Goal: Information Seeking & Learning: Check status

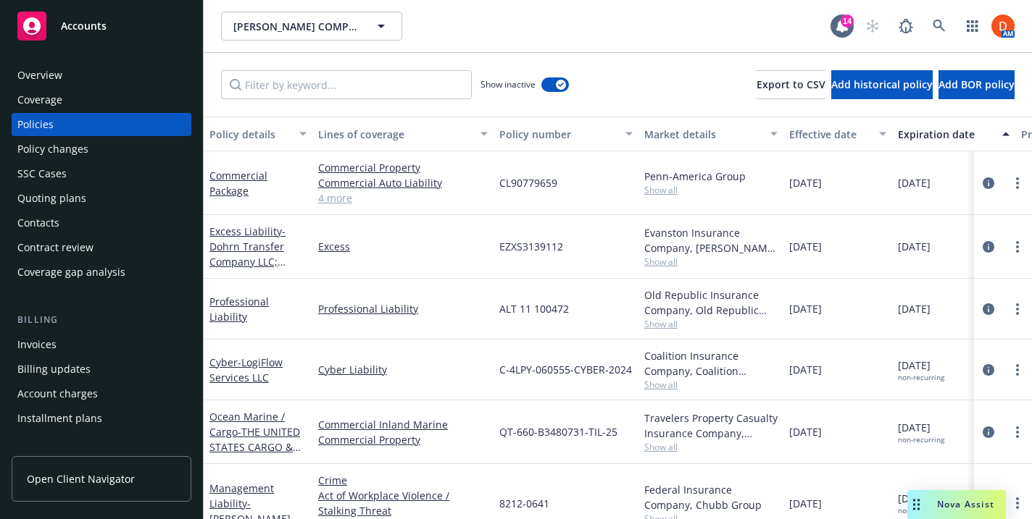
click at [972, 501] on span "Nova Assist" at bounding box center [965, 504] width 57 height 12
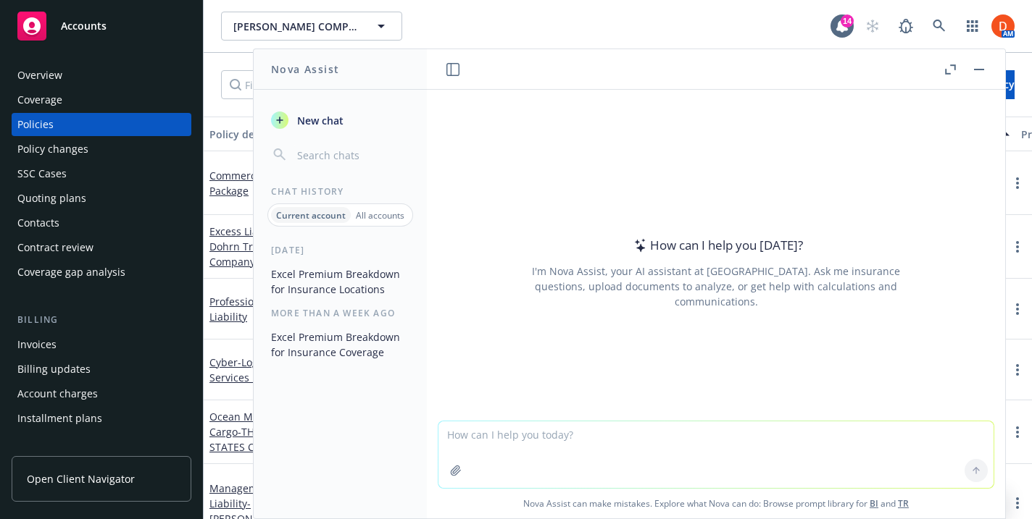
click at [343, 278] on button "Excel Premium Breakdown for Insurance Locations" at bounding box center [340, 281] width 150 height 39
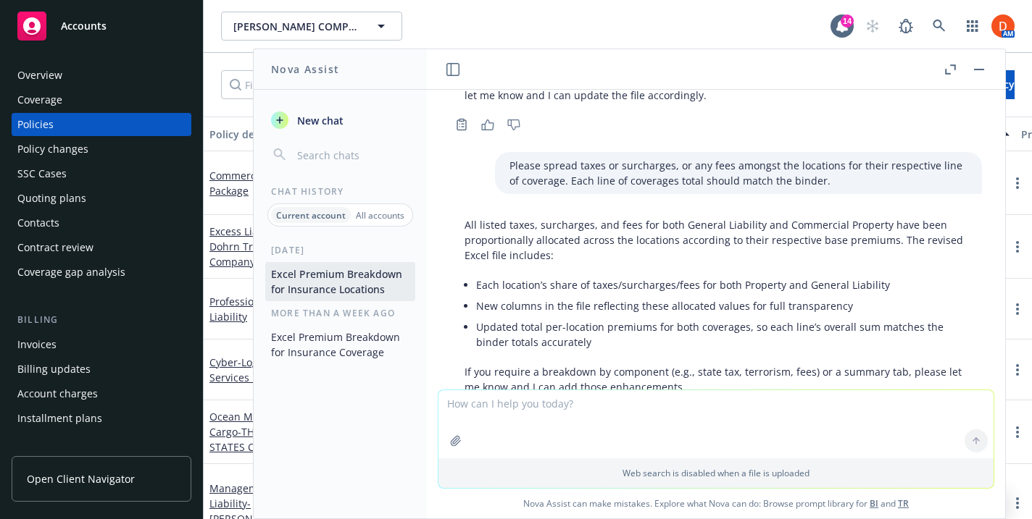
scroll to position [1000, 0]
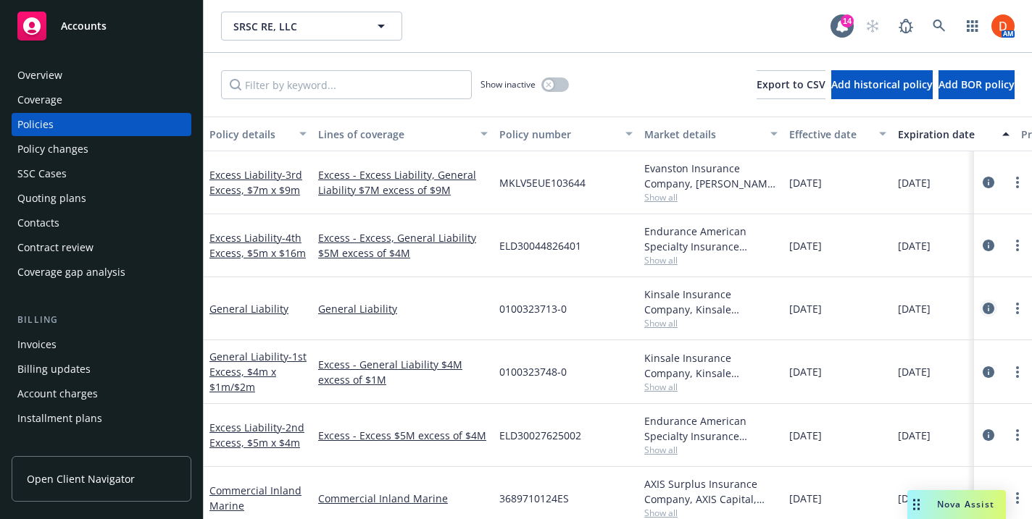
click at [985, 309] on icon "circleInformation" at bounding box center [988, 309] width 12 height 12
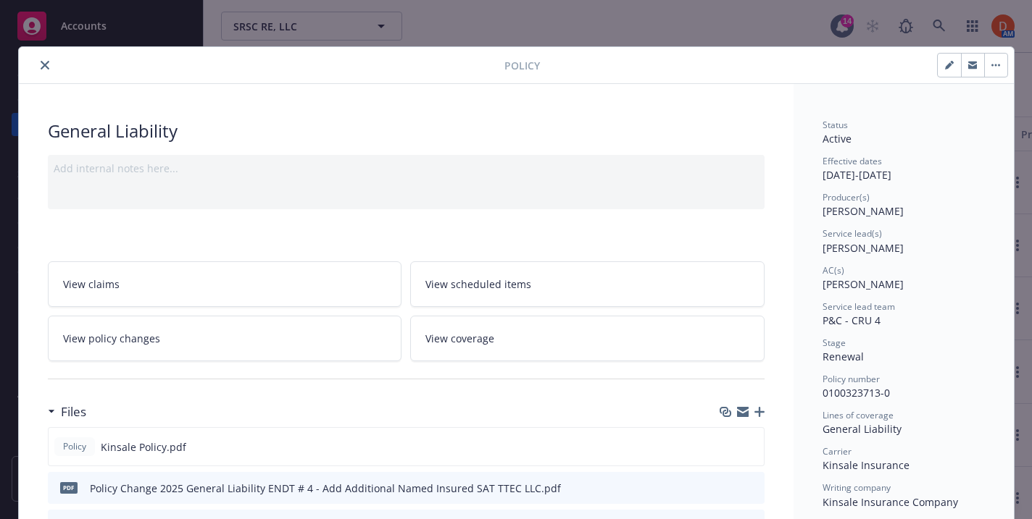
drag, startPoint x: 897, startPoint y: 175, endPoint x: 945, endPoint y: 172, distance: 47.9
click at [945, 172] on div "Effective dates 09/09/2024 - 09/15/2025" at bounding box center [903, 169] width 162 height 28
click at [945, 173] on div "Effective dates 09/09/2024 - 09/15/2025" at bounding box center [903, 169] width 162 height 28
click at [42, 70] on button "close" at bounding box center [44, 65] width 17 height 17
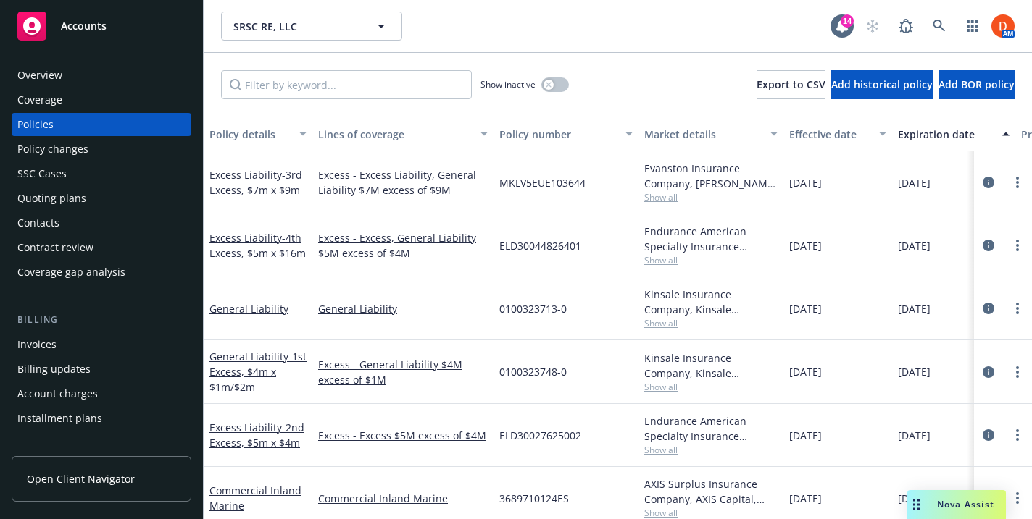
click at [74, 79] on div "Overview" at bounding box center [101, 75] width 168 height 23
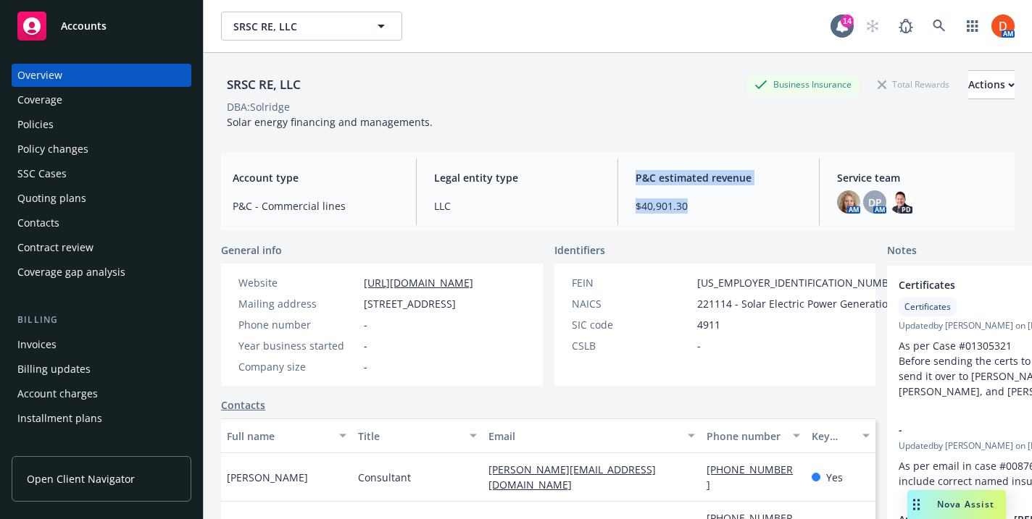
drag, startPoint x: 680, startPoint y: 211, endPoint x: 547, endPoint y: 212, distance: 133.3
click at [547, 212] on div "Account type P&C - Commercial lines Legal entity type LLC P&C estimated revenue…" at bounding box center [617, 192] width 793 height 78
click at [272, 186] on div "Account type P&C - Commercial lines" at bounding box center [315, 192] width 189 height 67
click at [120, 132] on div "Policies" at bounding box center [101, 124] width 168 height 23
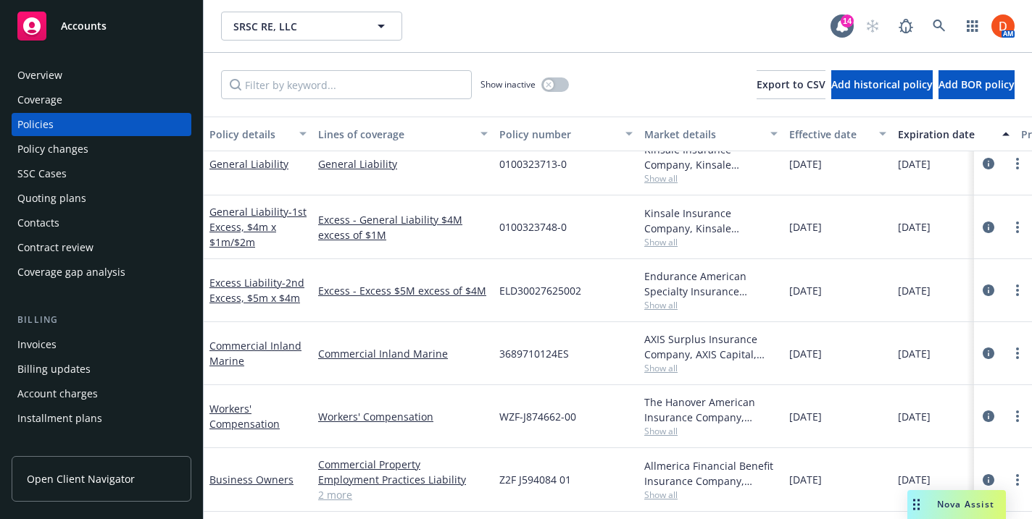
scroll to position [127, 0]
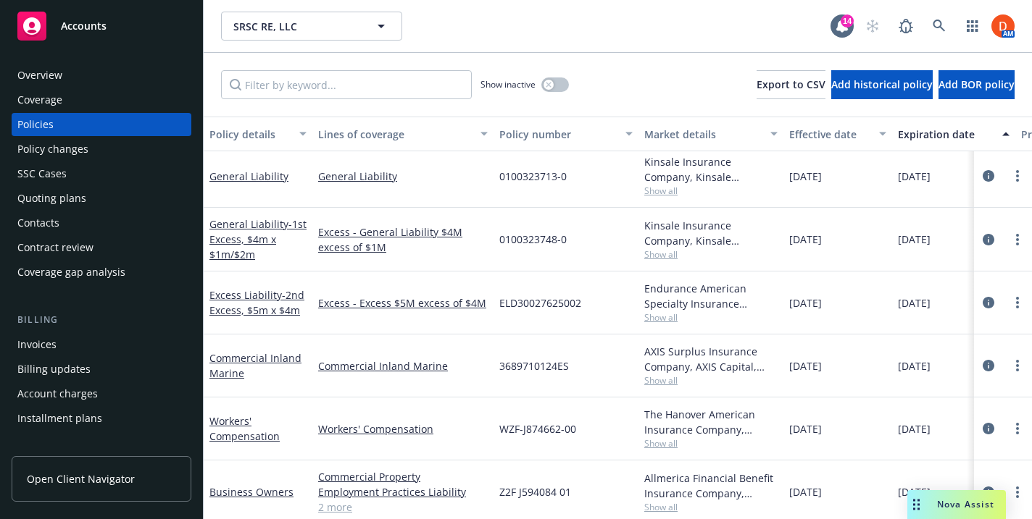
click at [656, 318] on span "Show all" at bounding box center [710, 317] width 133 height 12
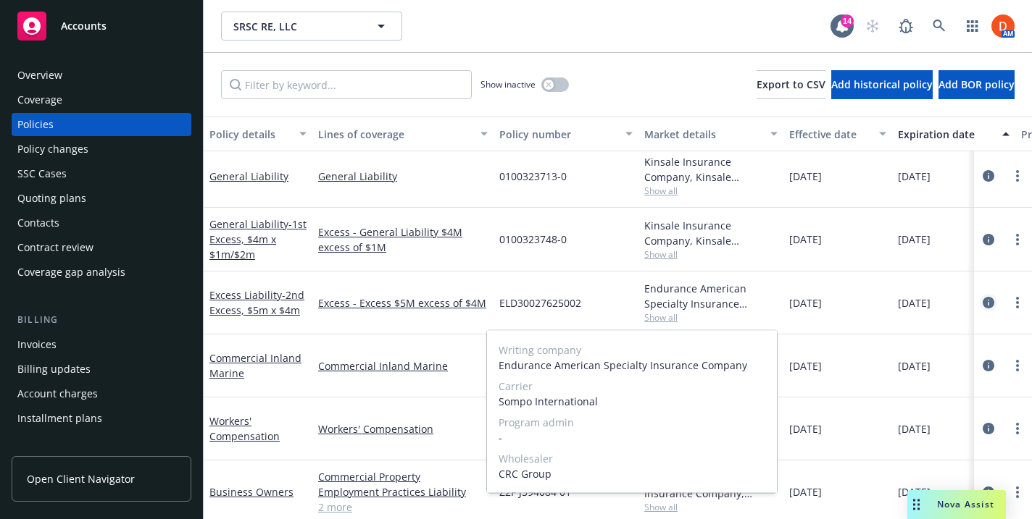
click at [982, 300] on icon "circleInformation" at bounding box center [988, 303] width 12 height 12
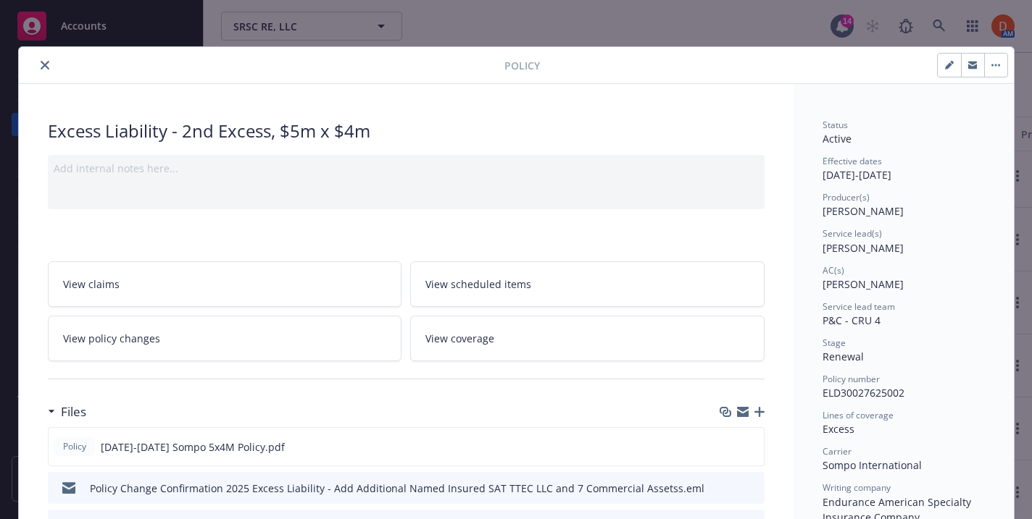
click at [44, 65] on icon "close" at bounding box center [45, 65] width 9 height 9
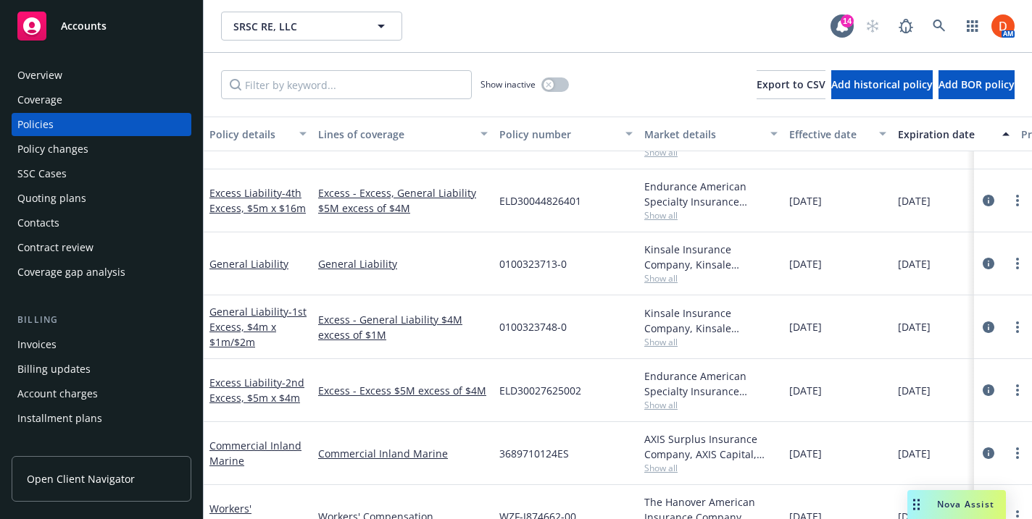
scroll to position [17, 0]
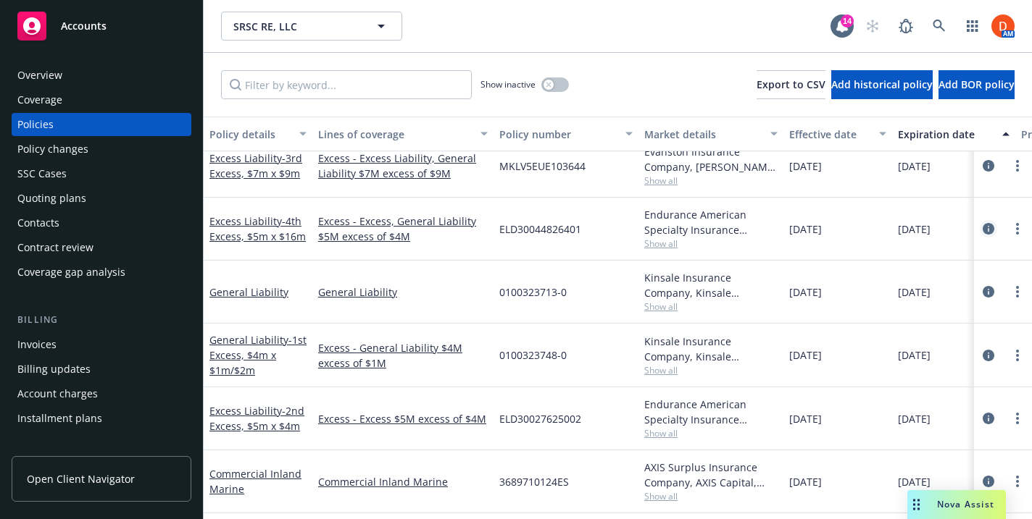
click at [987, 225] on icon "circleInformation" at bounding box center [988, 229] width 12 height 12
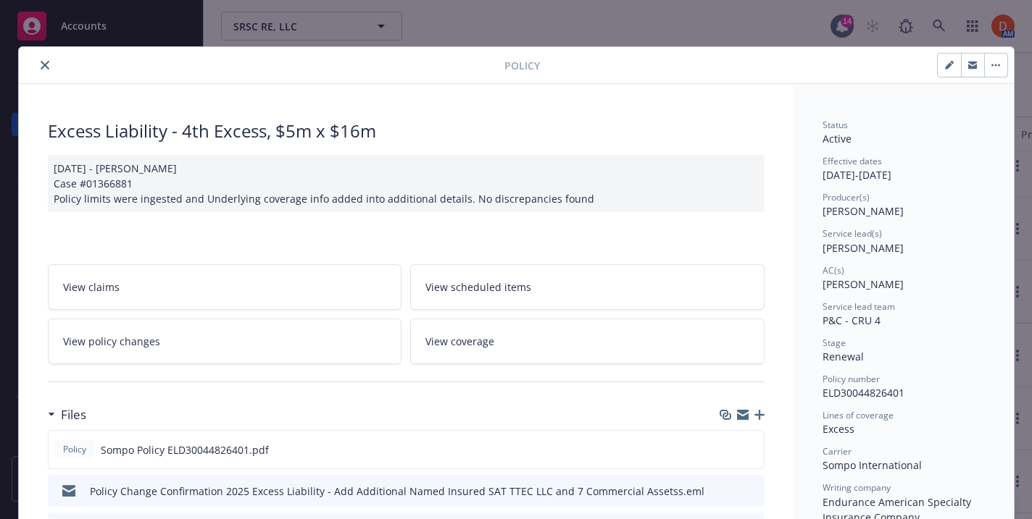
click at [44, 65] on icon "close" at bounding box center [45, 65] width 9 height 9
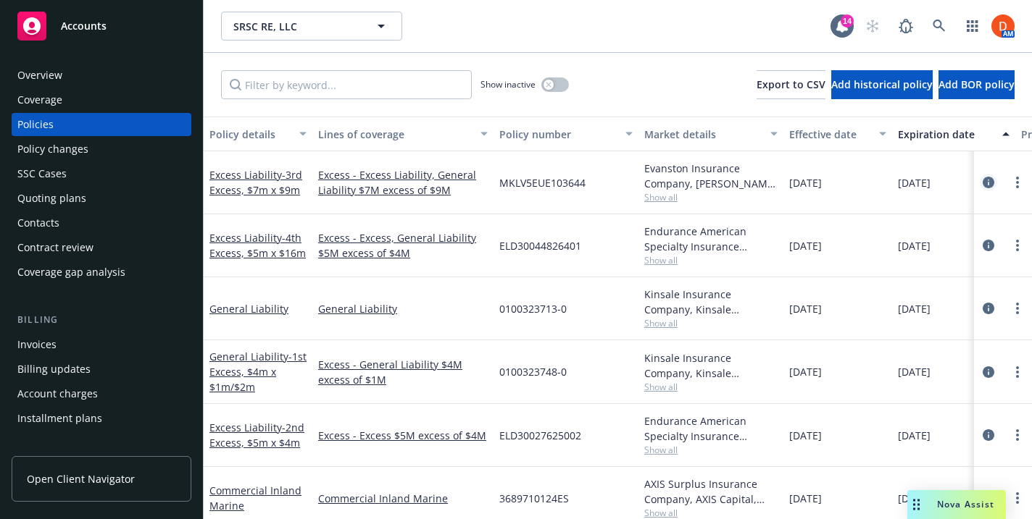
click at [995, 184] on link "circleInformation" at bounding box center [987, 182] width 17 height 17
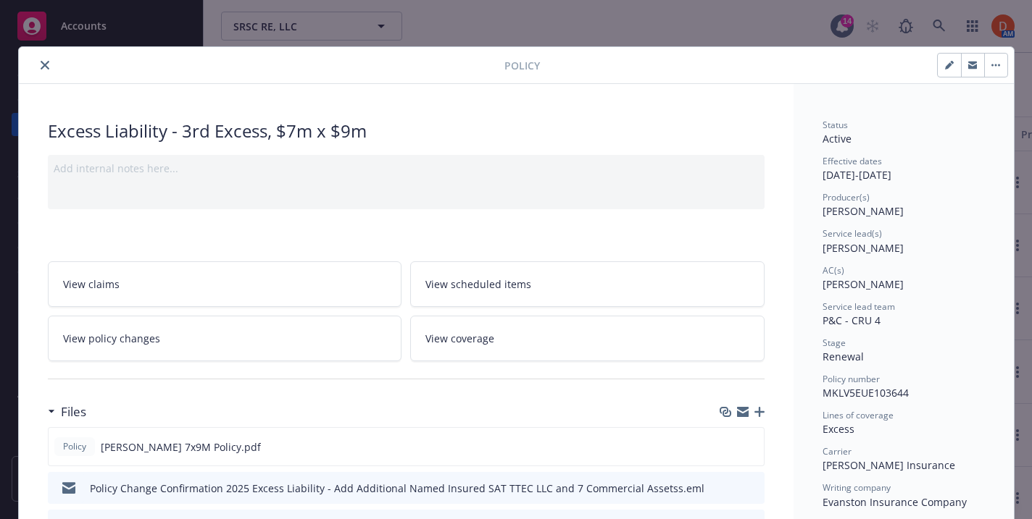
click at [46, 70] on button "close" at bounding box center [44, 65] width 17 height 17
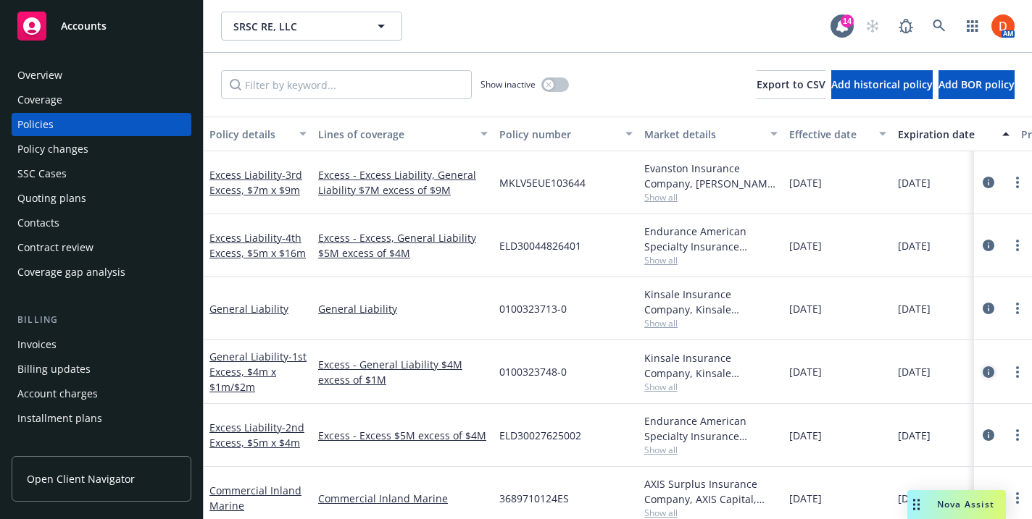
click at [990, 372] on icon "circleInformation" at bounding box center [988, 373] width 12 height 12
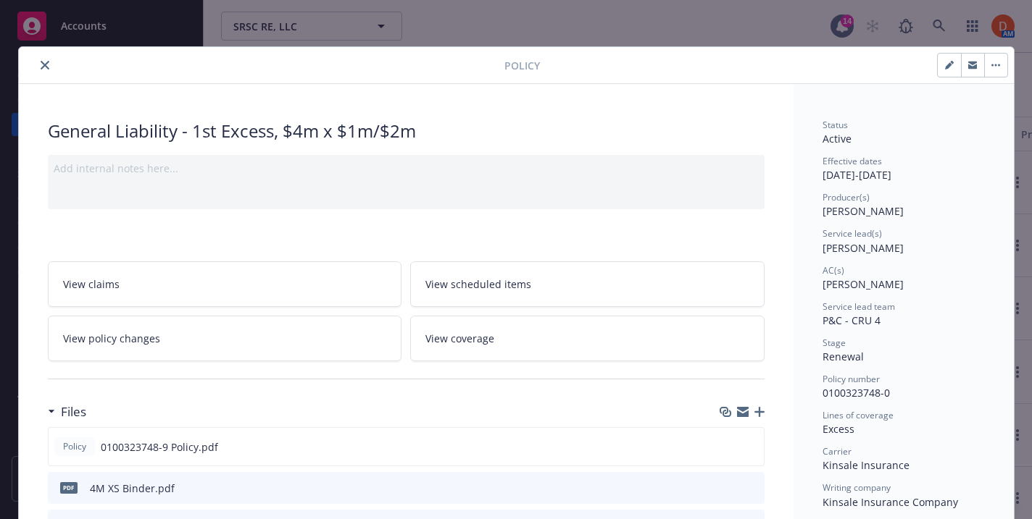
click at [49, 67] on button "close" at bounding box center [44, 65] width 17 height 17
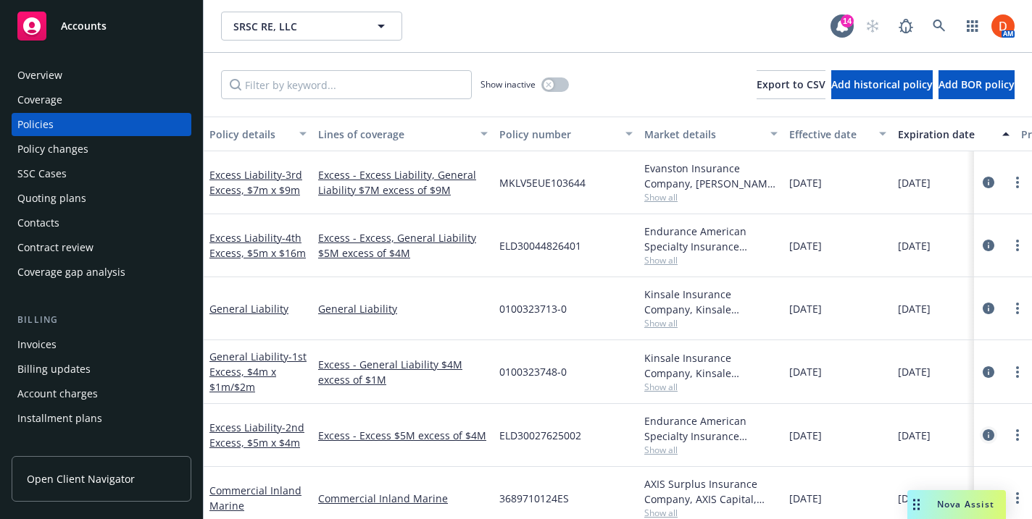
click at [983, 429] on link "circleInformation" at bounding box center [987, 435] width 17 height 17
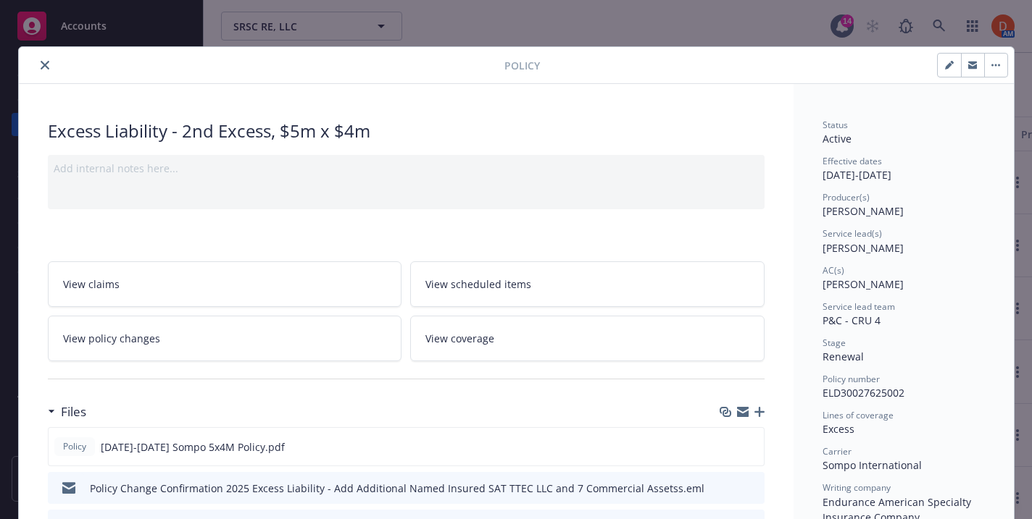
scroll to position [43, 0]
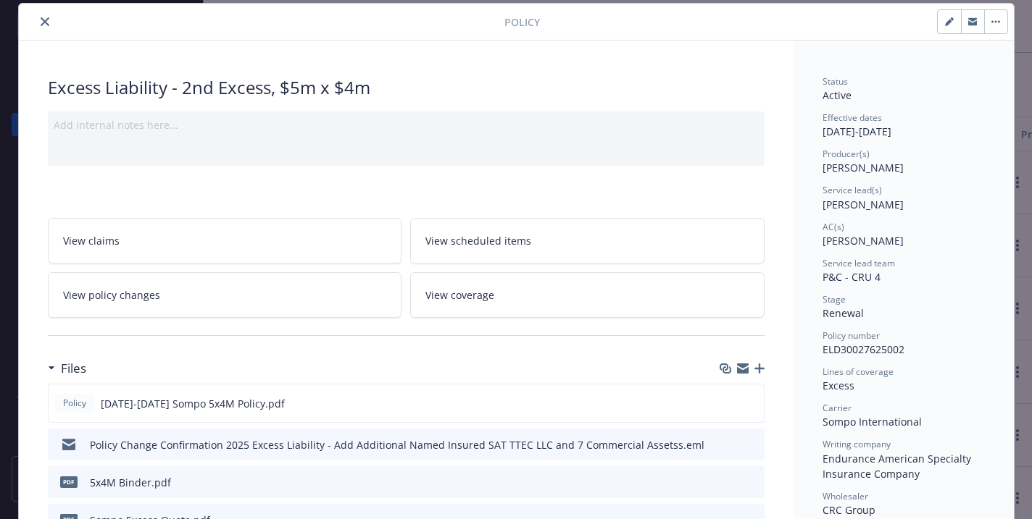
click at [47, 22] on icon "close" at bounding box center [45, 21] width 9 height 9
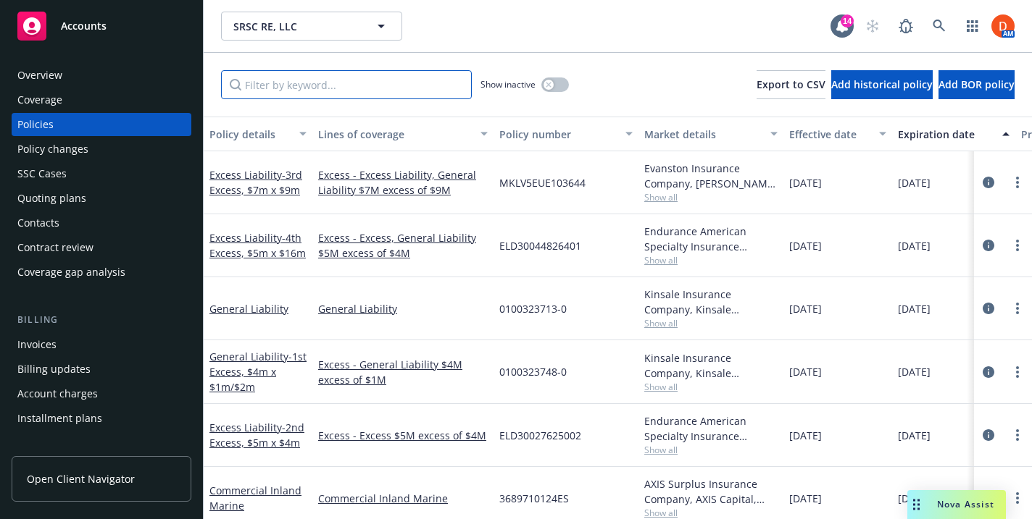
click at [325, 85] on input "Filter by keyword..." at bounding box center [346, 84] width 251 height 29
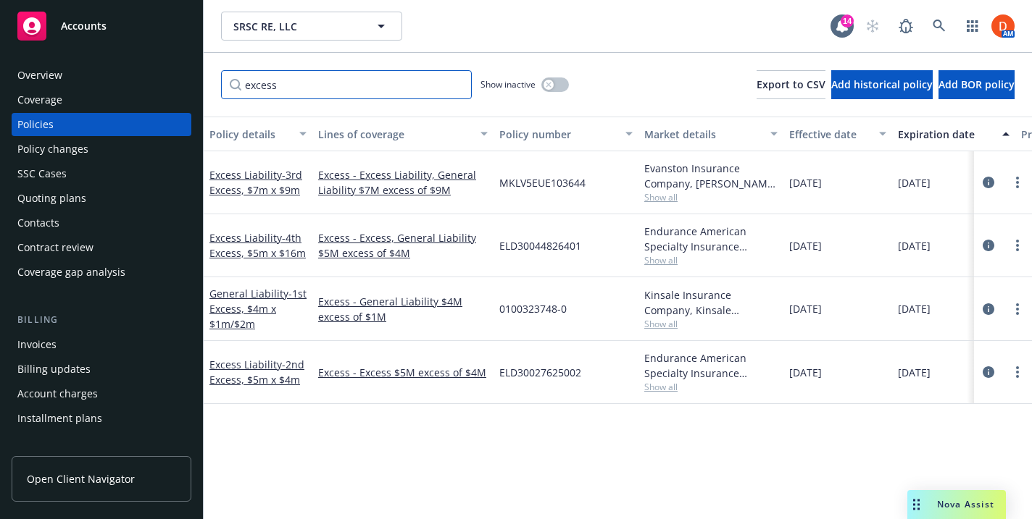
type input "excess"
click at [453, 85] on input "excess" at bounding box center [346, 84] width 251 height 29
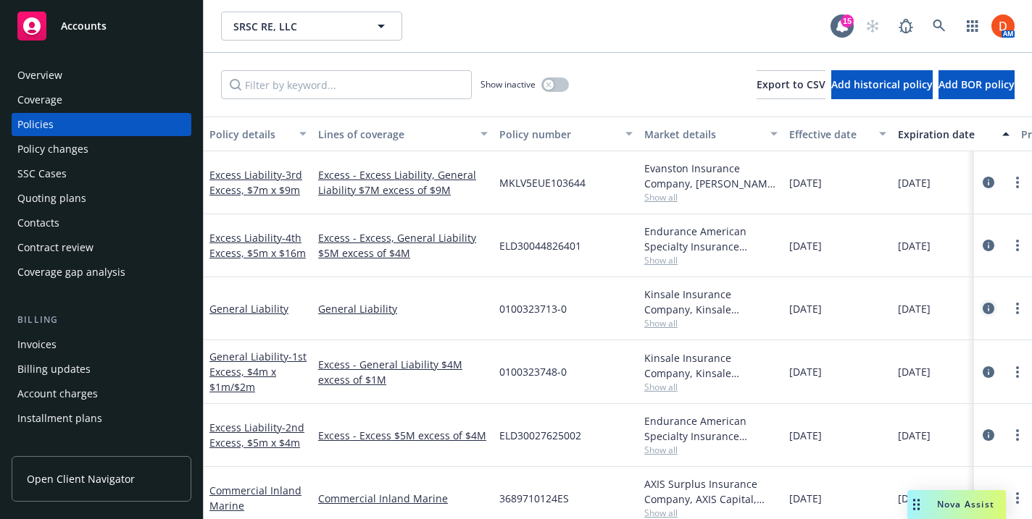
click at [987, 304] on icon "circleInformation" at bounding box center [988, 309] width 12 height 12
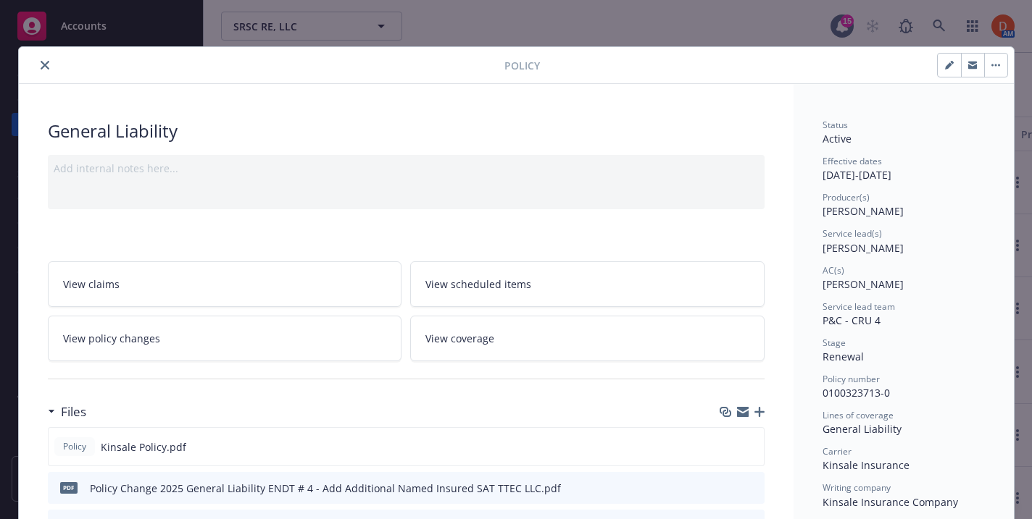
click at [45, 61] on icon "close" at bounding box center [45, 65] width 9 height 9
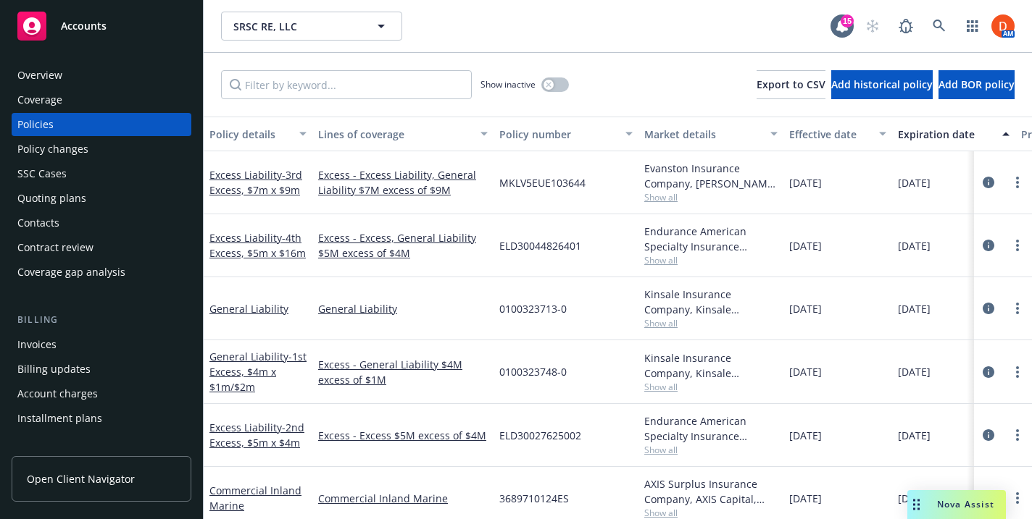
scroll to position [85, 0]
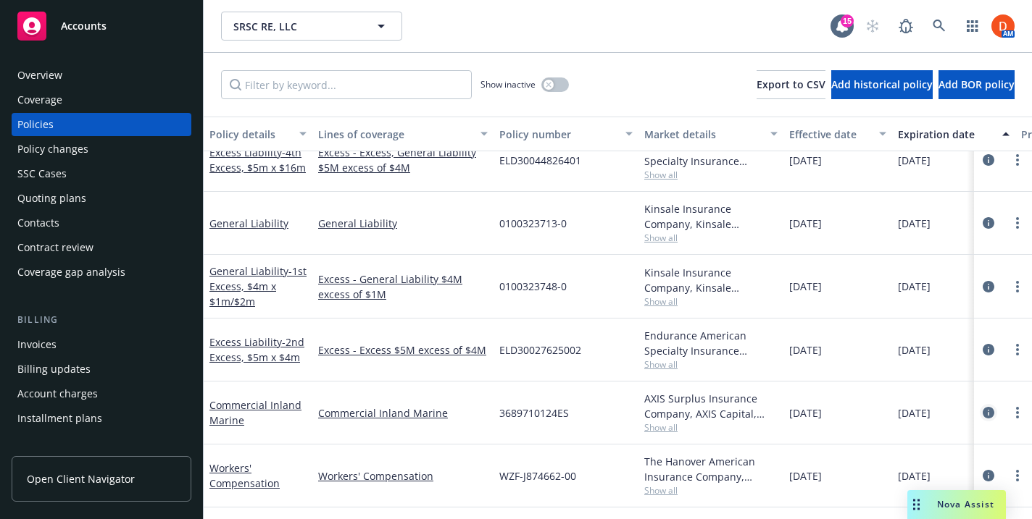
click at [984, 407] on icon "circleInformation" at bounding box center [988, 413] width 12 height 12
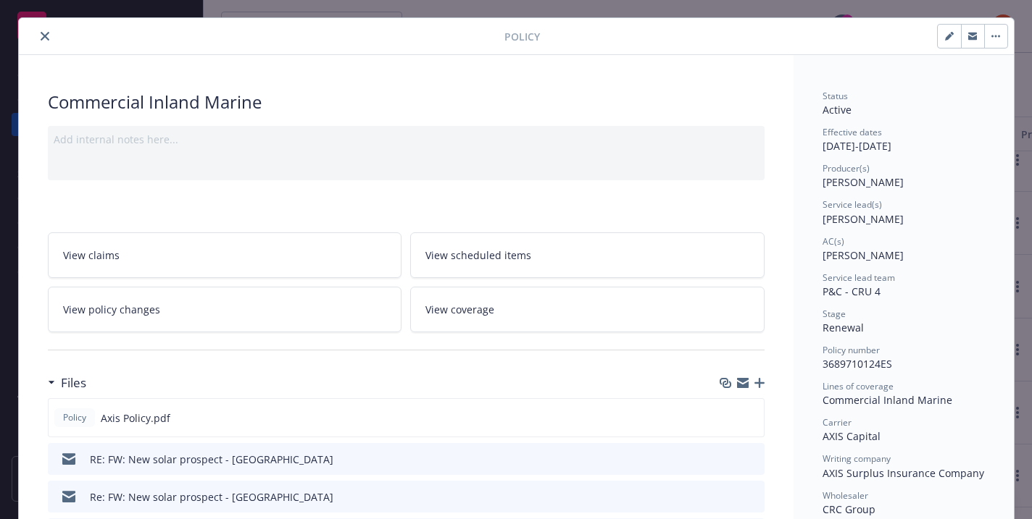
scroll to position [36, 0]
